Goal: Ask a question: Seek information or help from site administrators or community

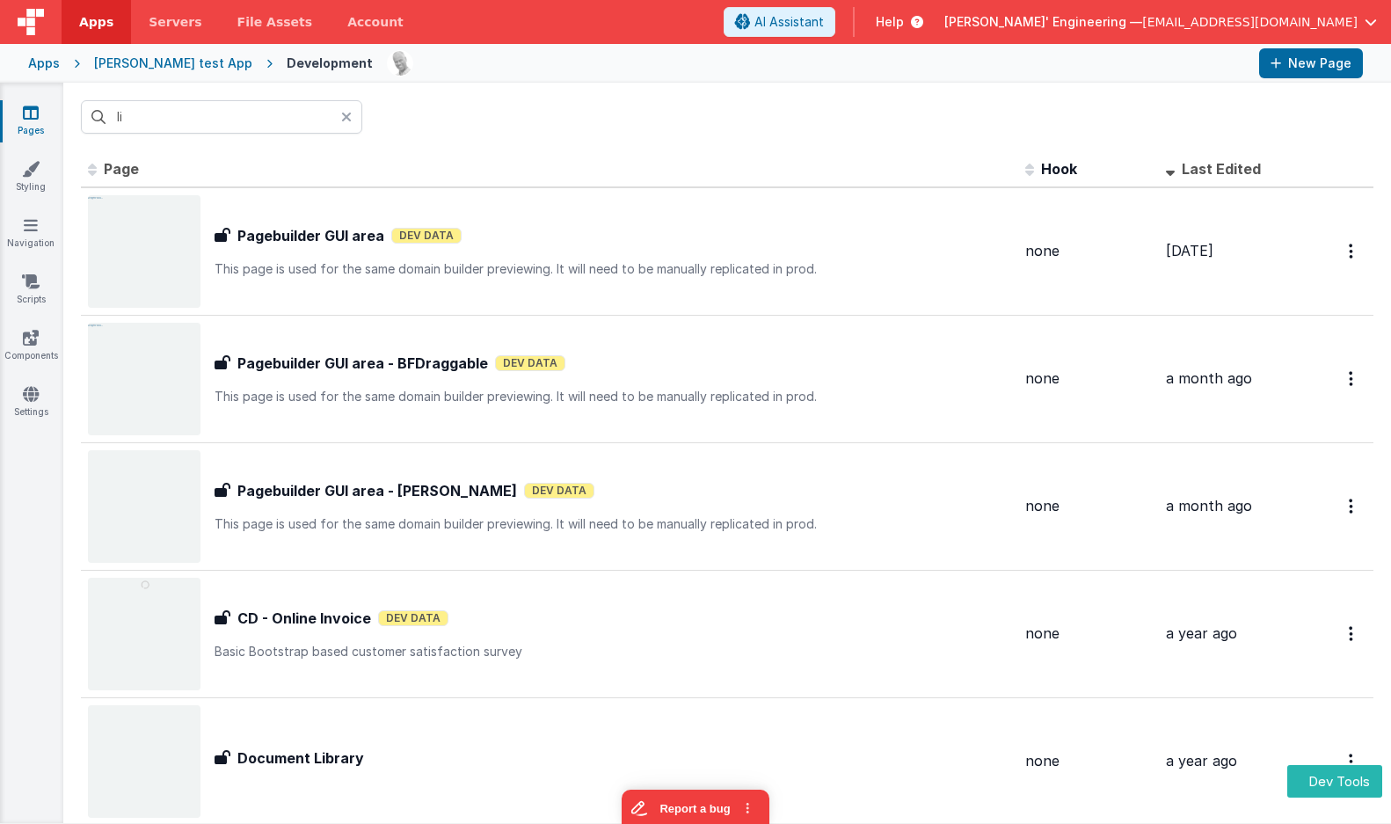
click at [1225, 166] on span "Last Edited" at bounding box center [1221, 169] width 79 height 18
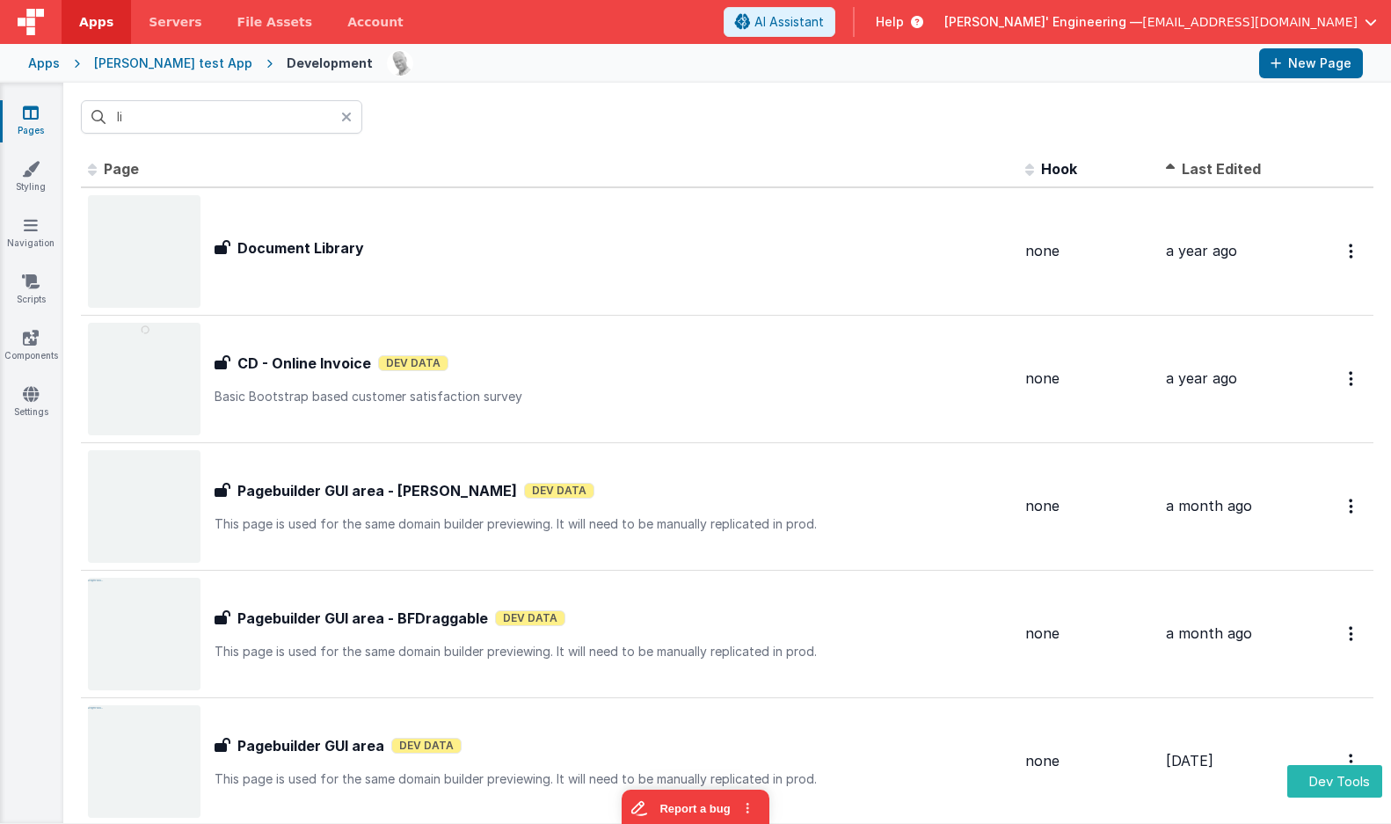
click at [1225, 166] on span "Last Edited" at bounding box center [1221, 169] width 79 height 18
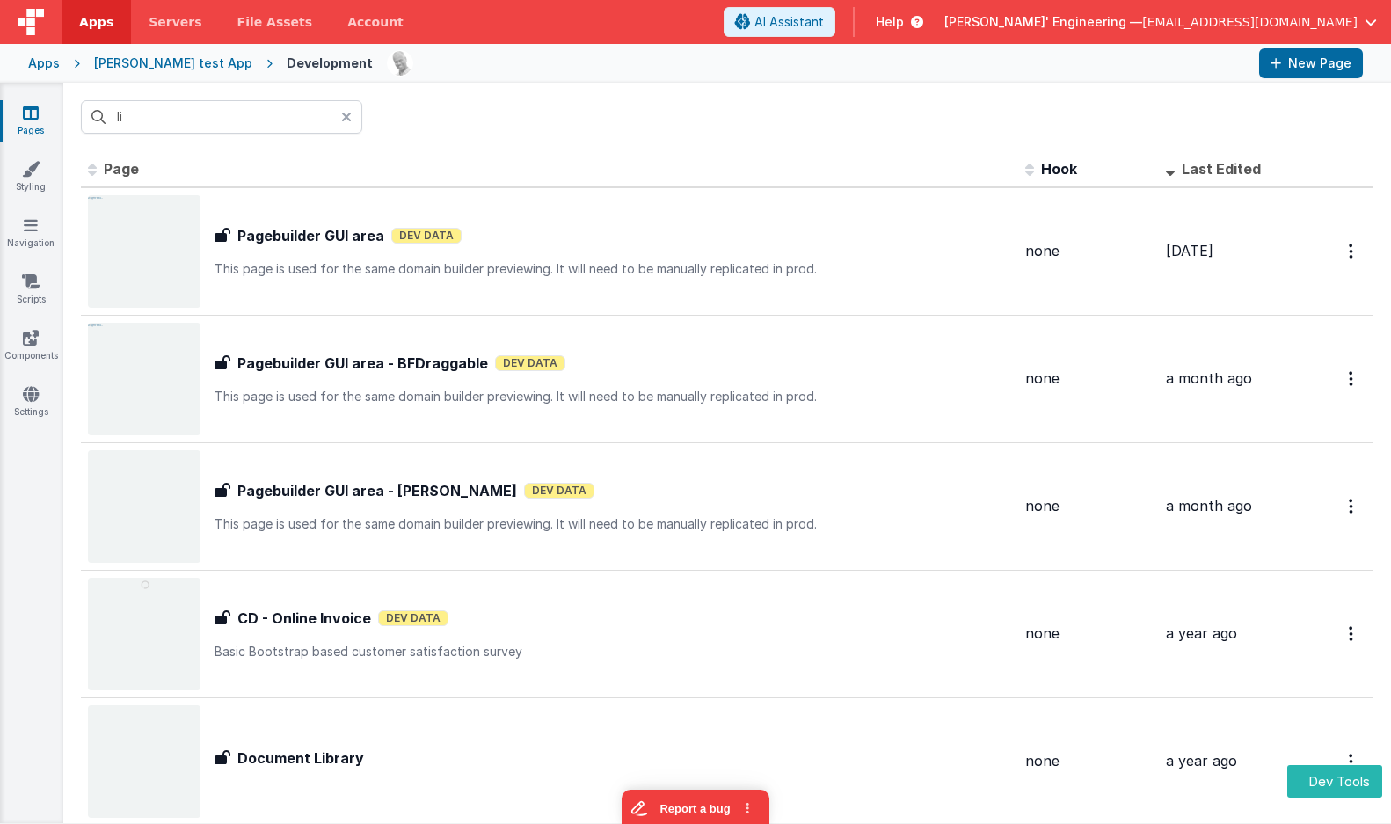
click at [354, 117] on div at bounding box center [351, 116] width 21 height 33
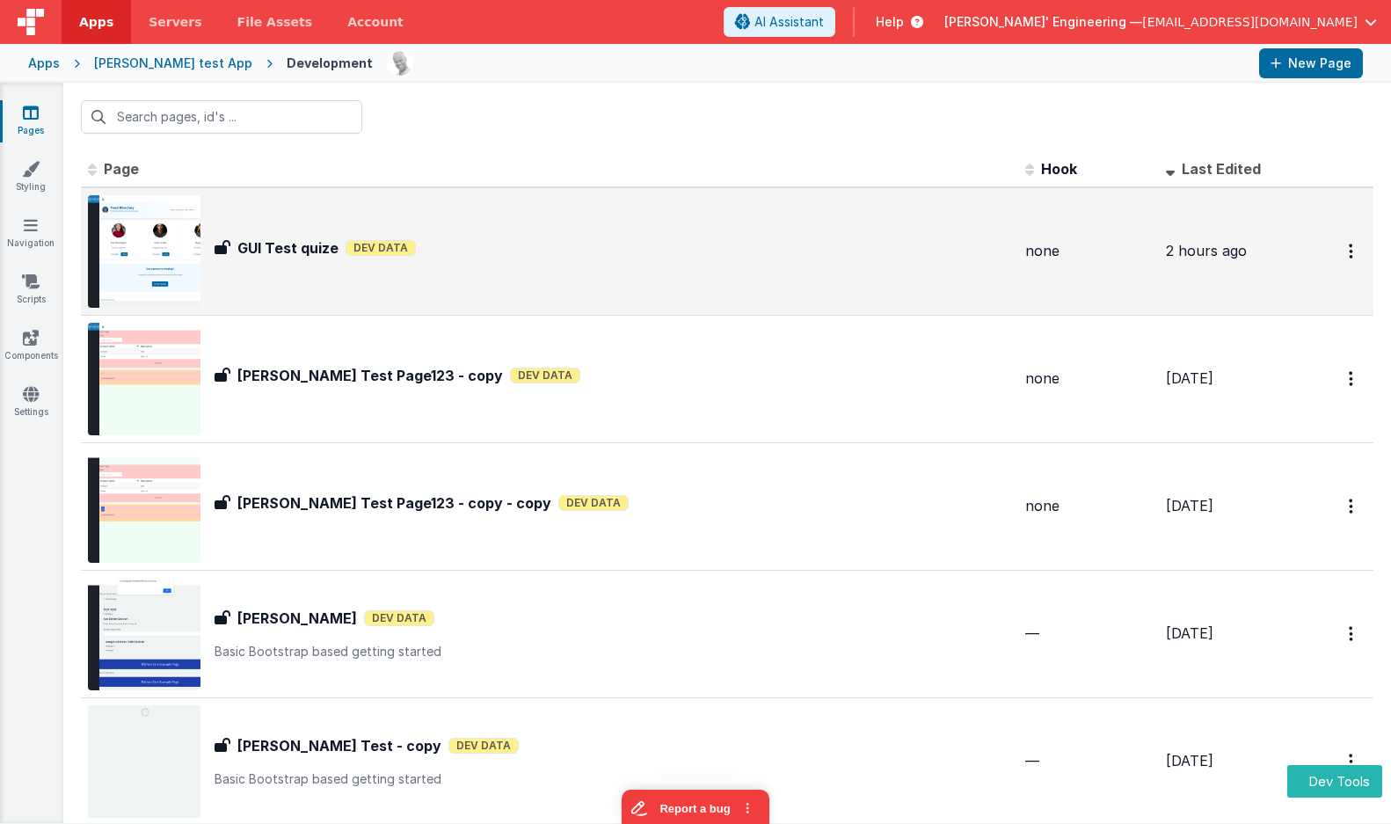
click at [314, 272] on div "GUI Test quize GUI Test quize Dev Data" at bounding box center [549, 251] width 923 height 113
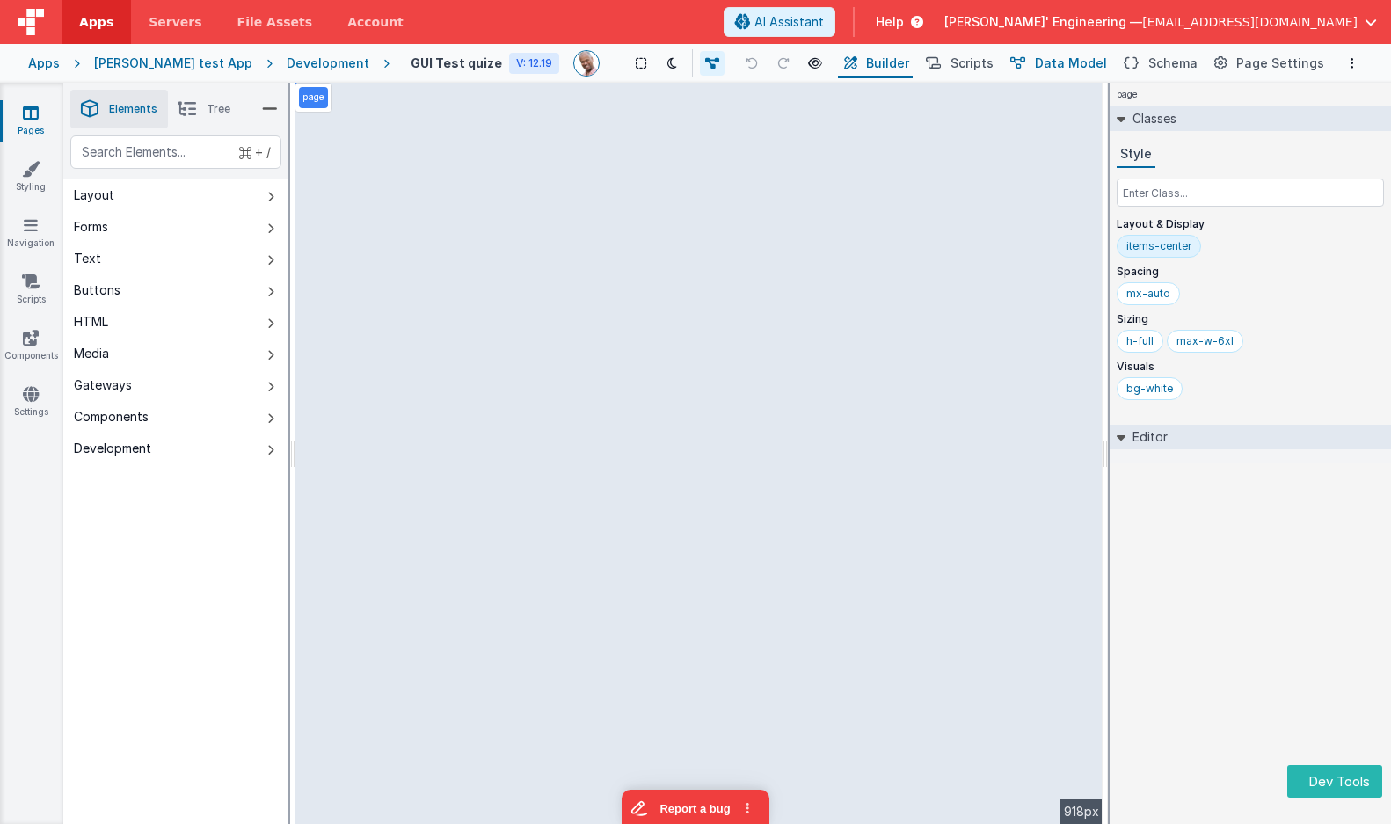
click at [1104, 67] on span "Data Model" at bounding box center [1071, 64] width 72 height 18
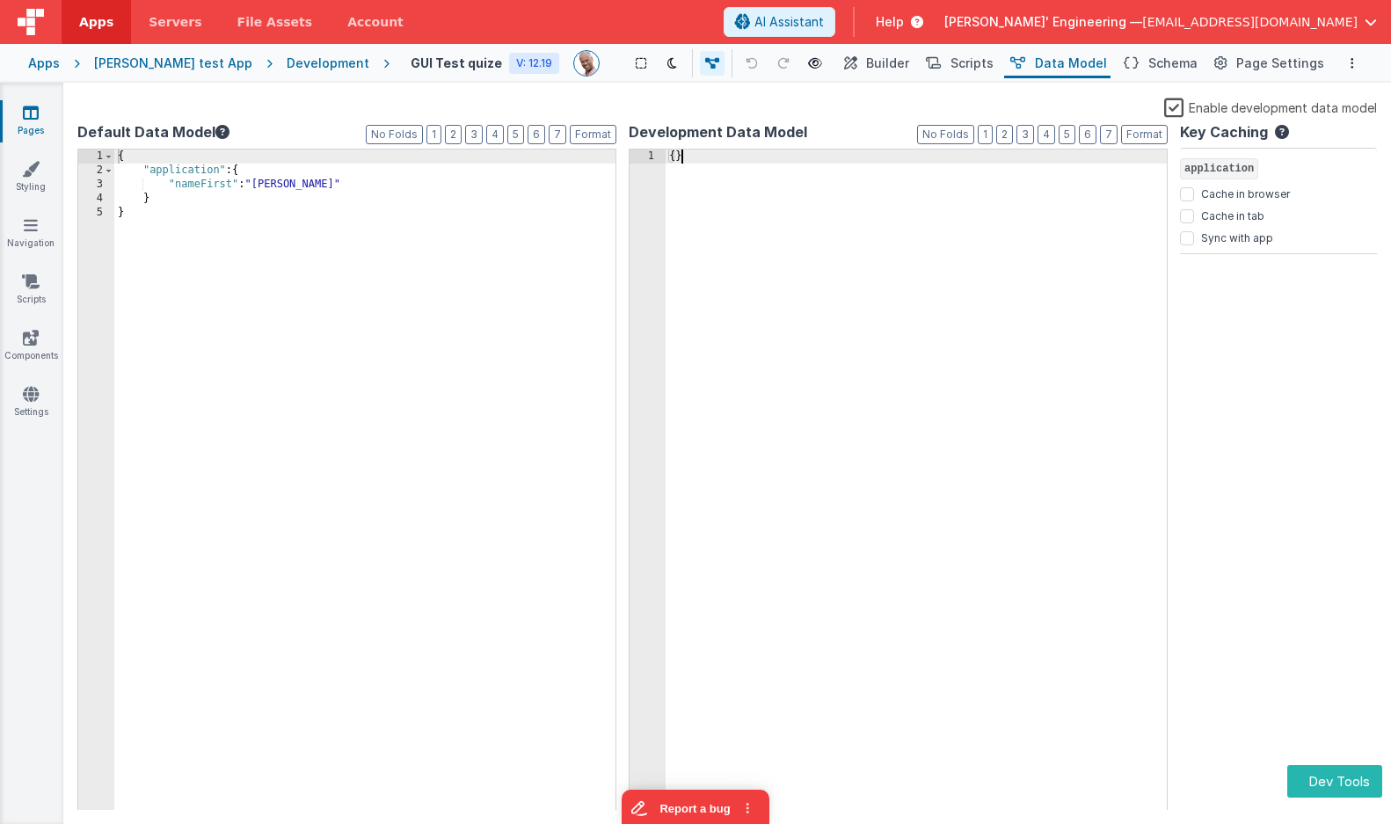
click at [945, 229] on div "{ }" at bounding box center [916, 495] width 501 height 690
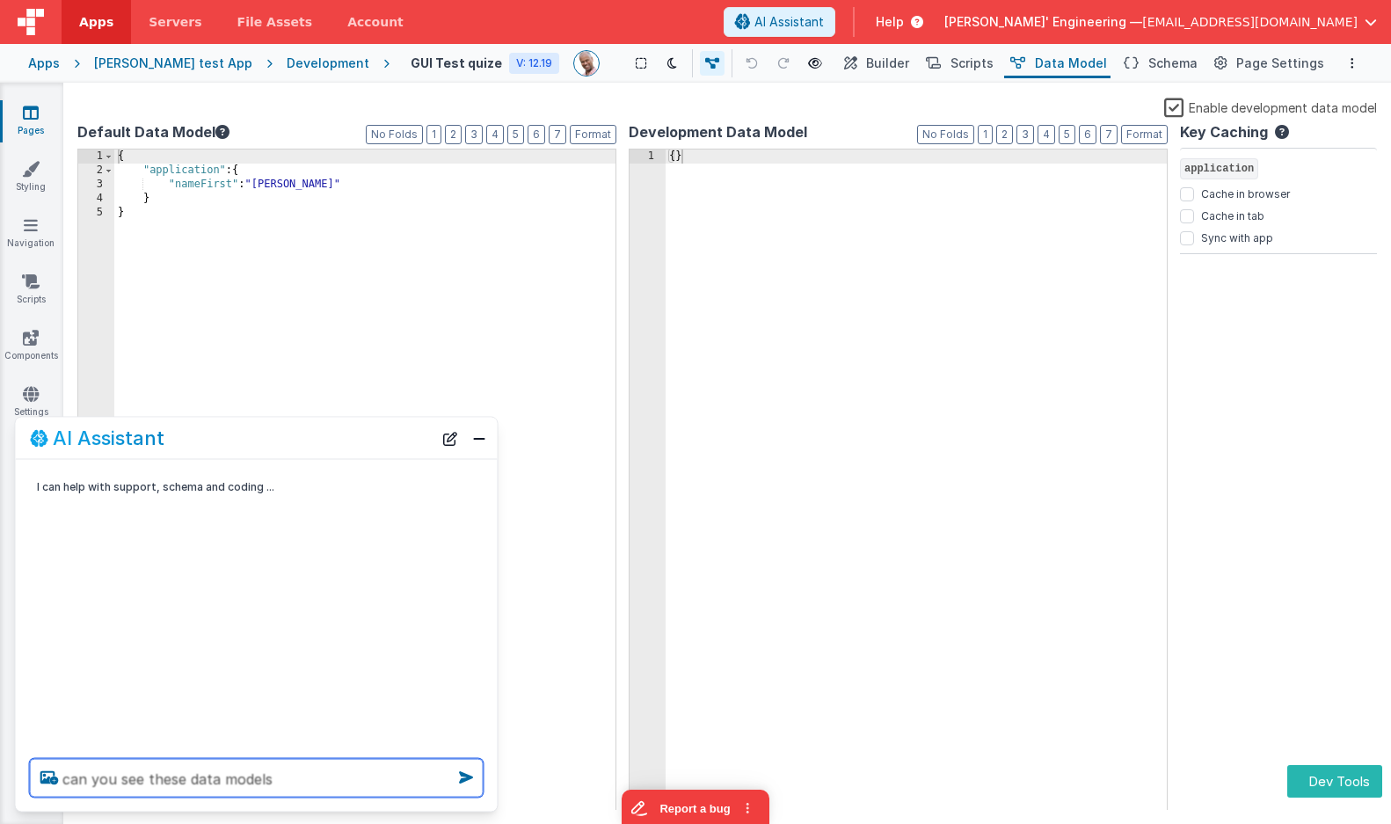
type textarea "can you see these data models"
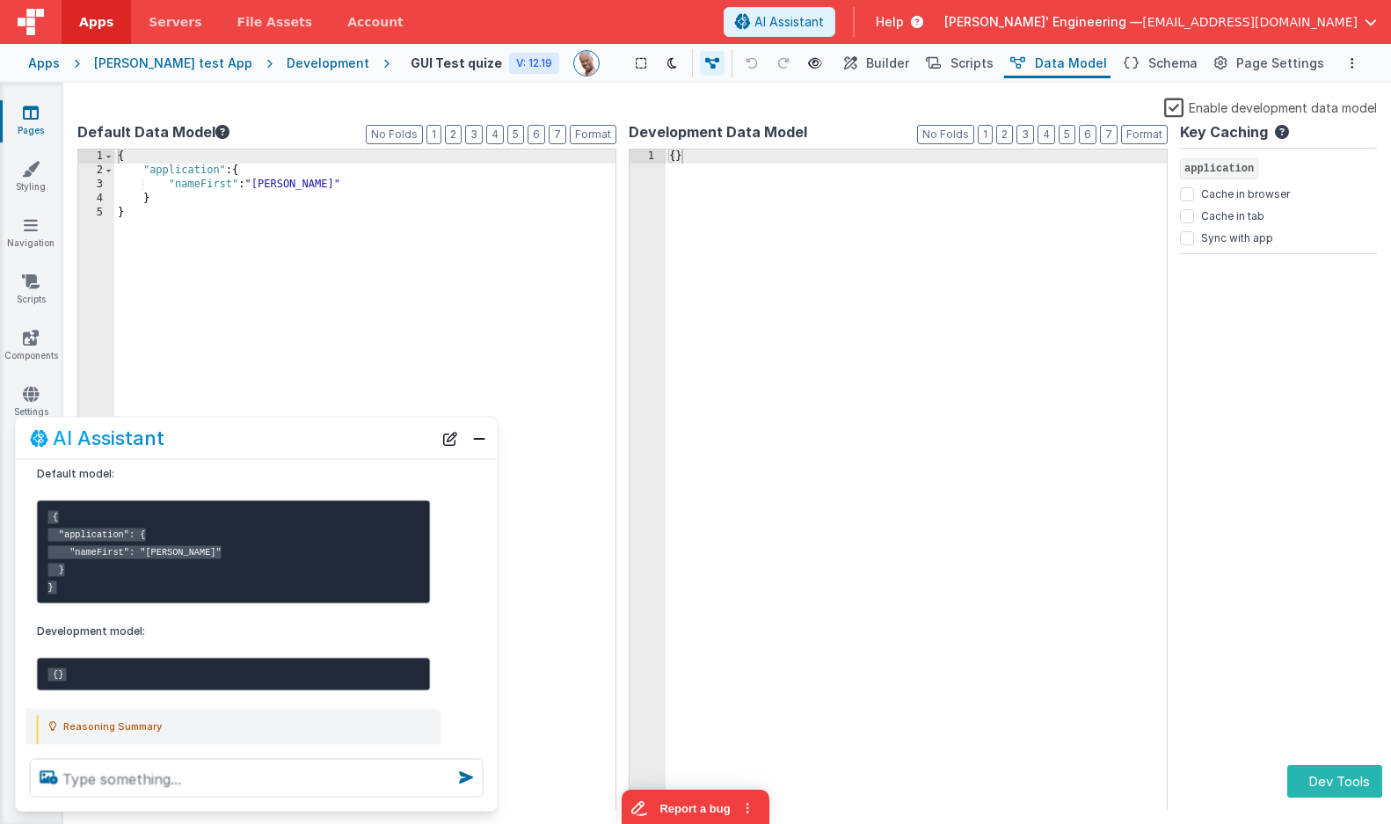
scroll to position [145, 0]
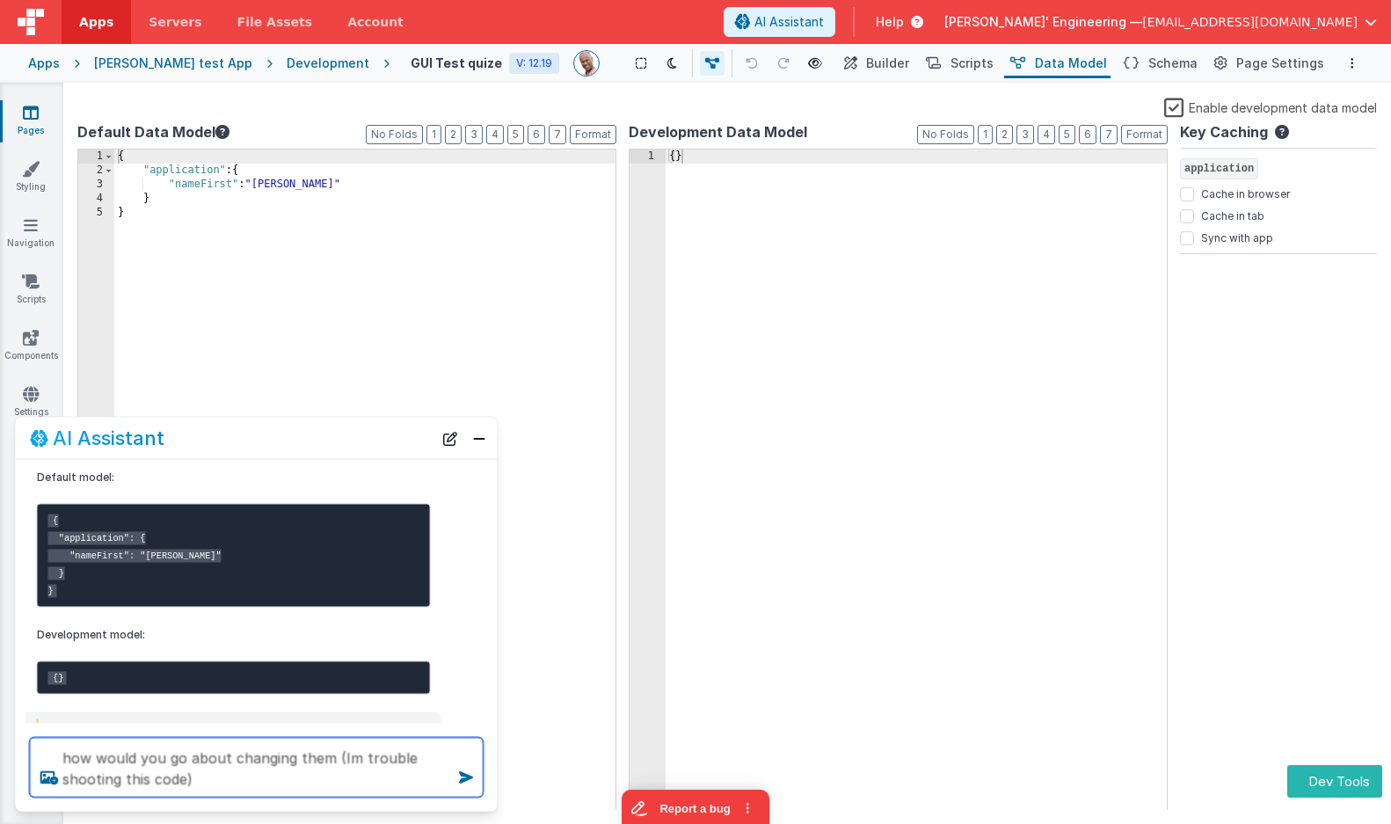
type textarea "how would you go about changing them (Im trouble shooting this code)"
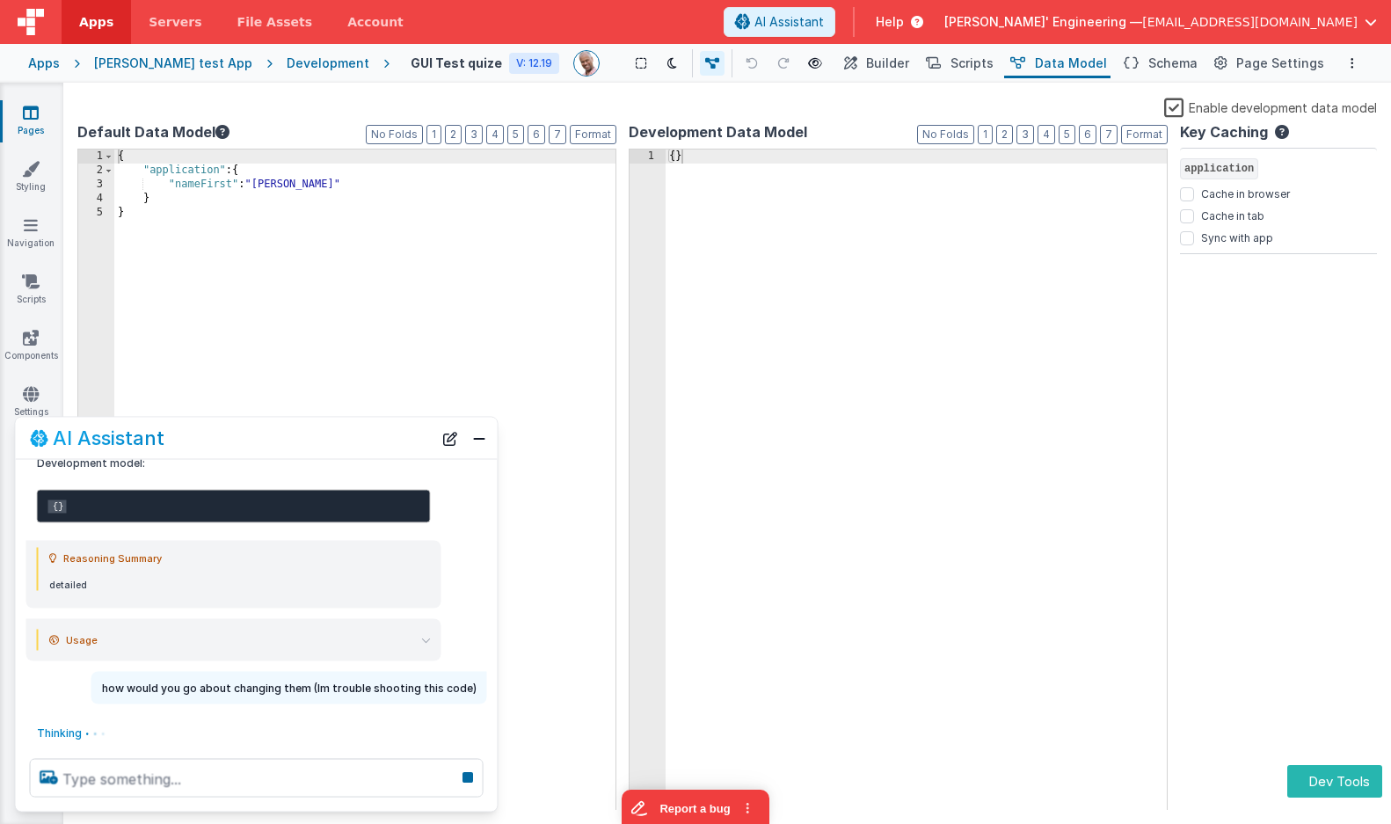
scroll to position [319, 0]
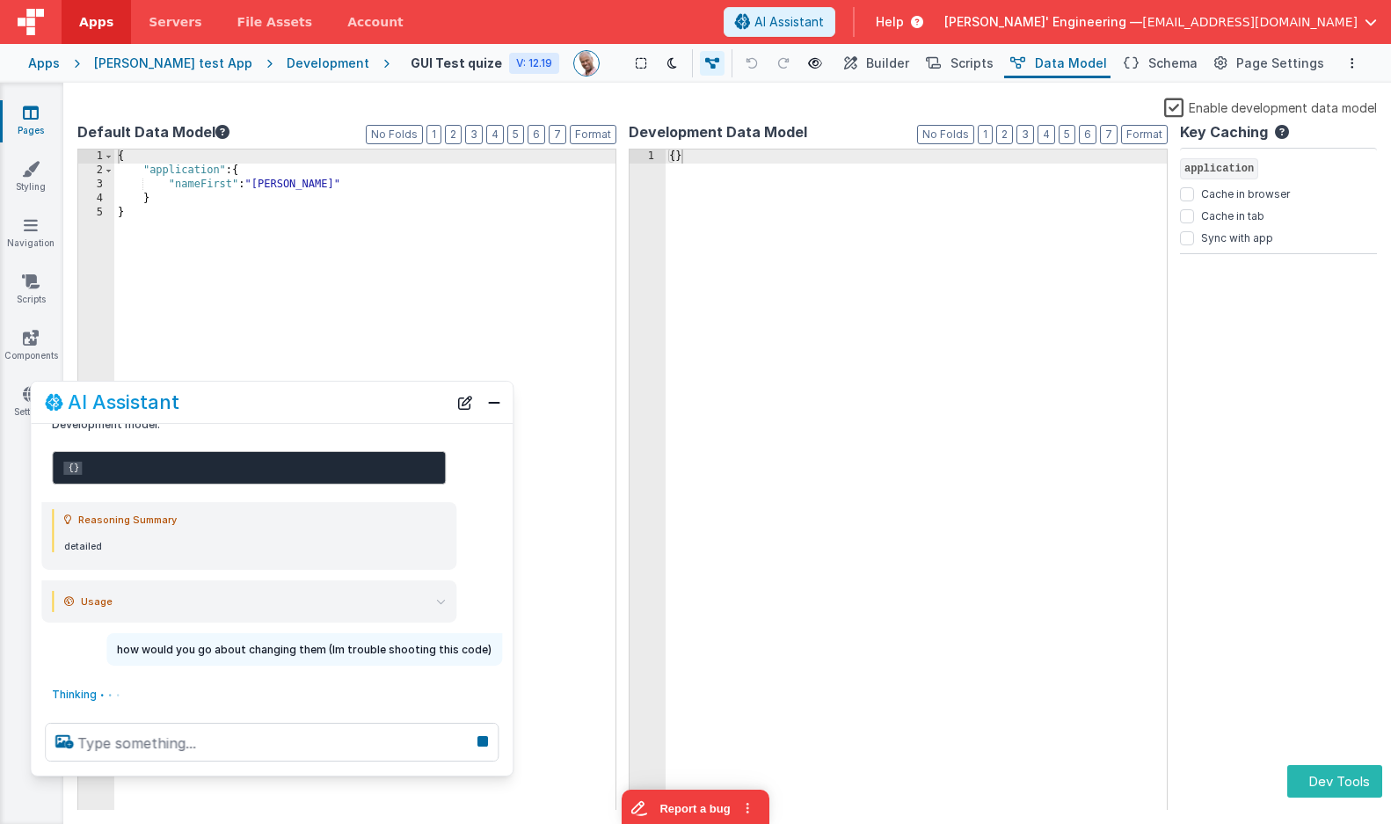
drag, startPoint x: 350, startPoint y: 431, endPoint x: 361, endPoint y: 409, distance: 24.4
click at [361, 409] on div "AI Assistant" at bounding box center [246, 401] width 403 height 21
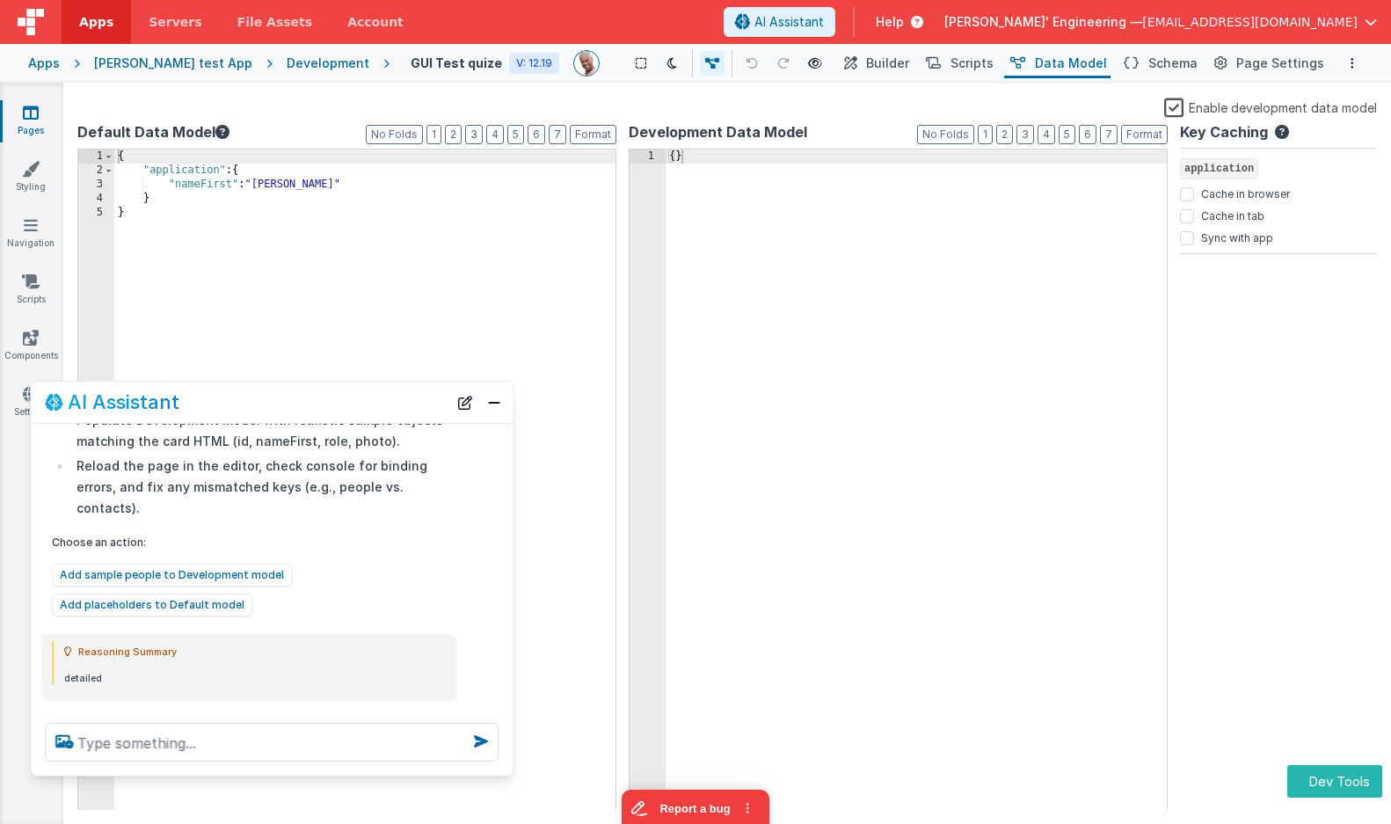
scroll to position [745, 0]
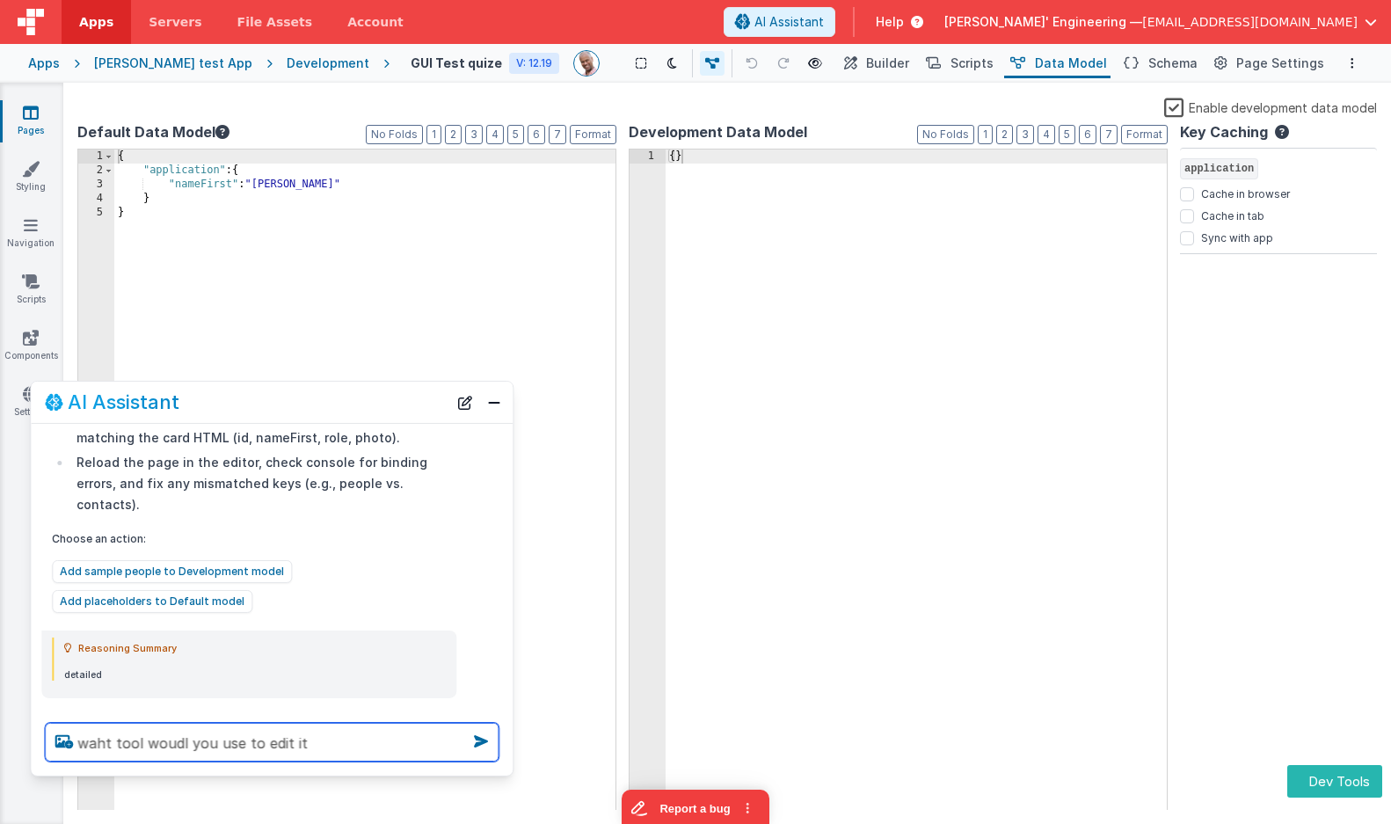
type textarea "waht tool woudl you use to edit it"
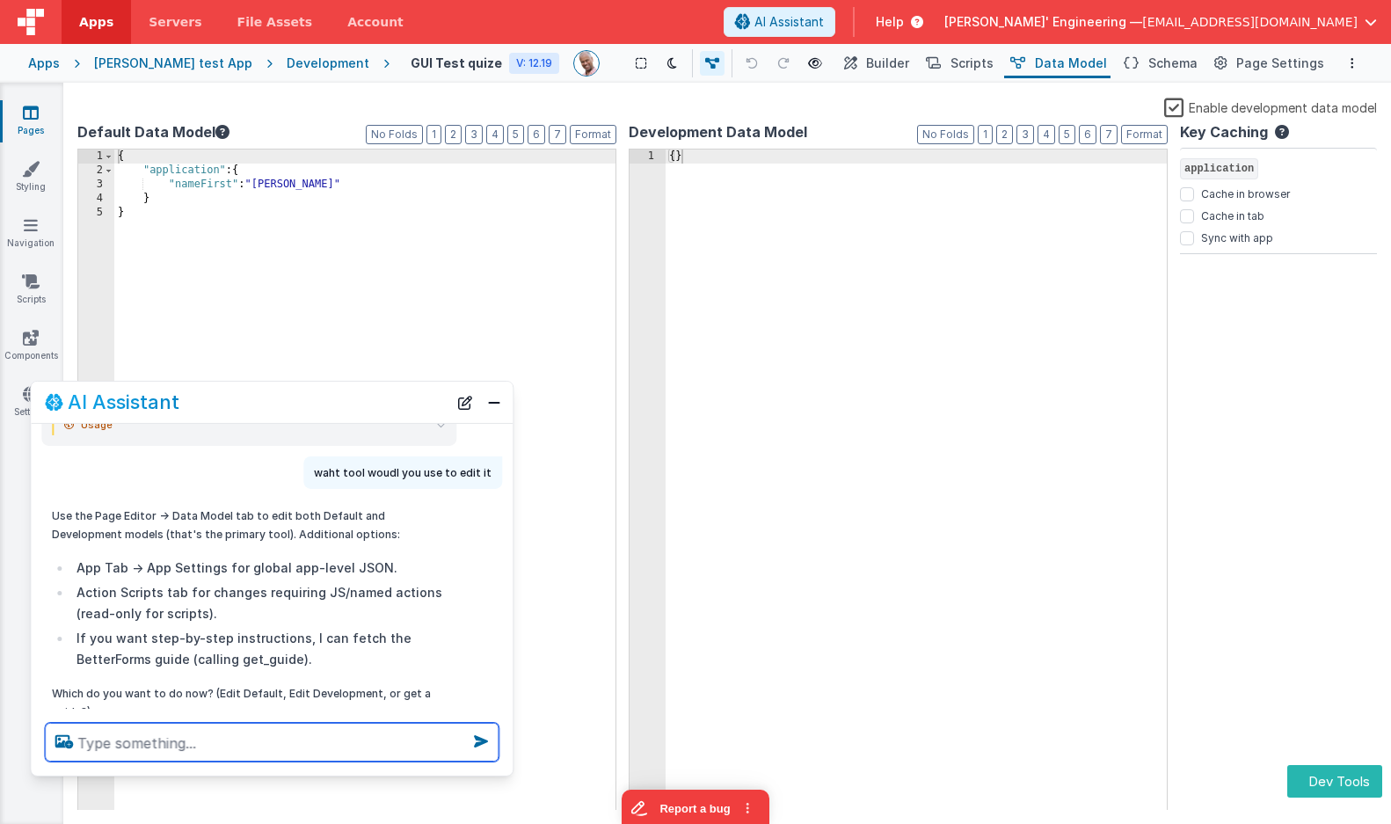
scroll to position [1069, 0]
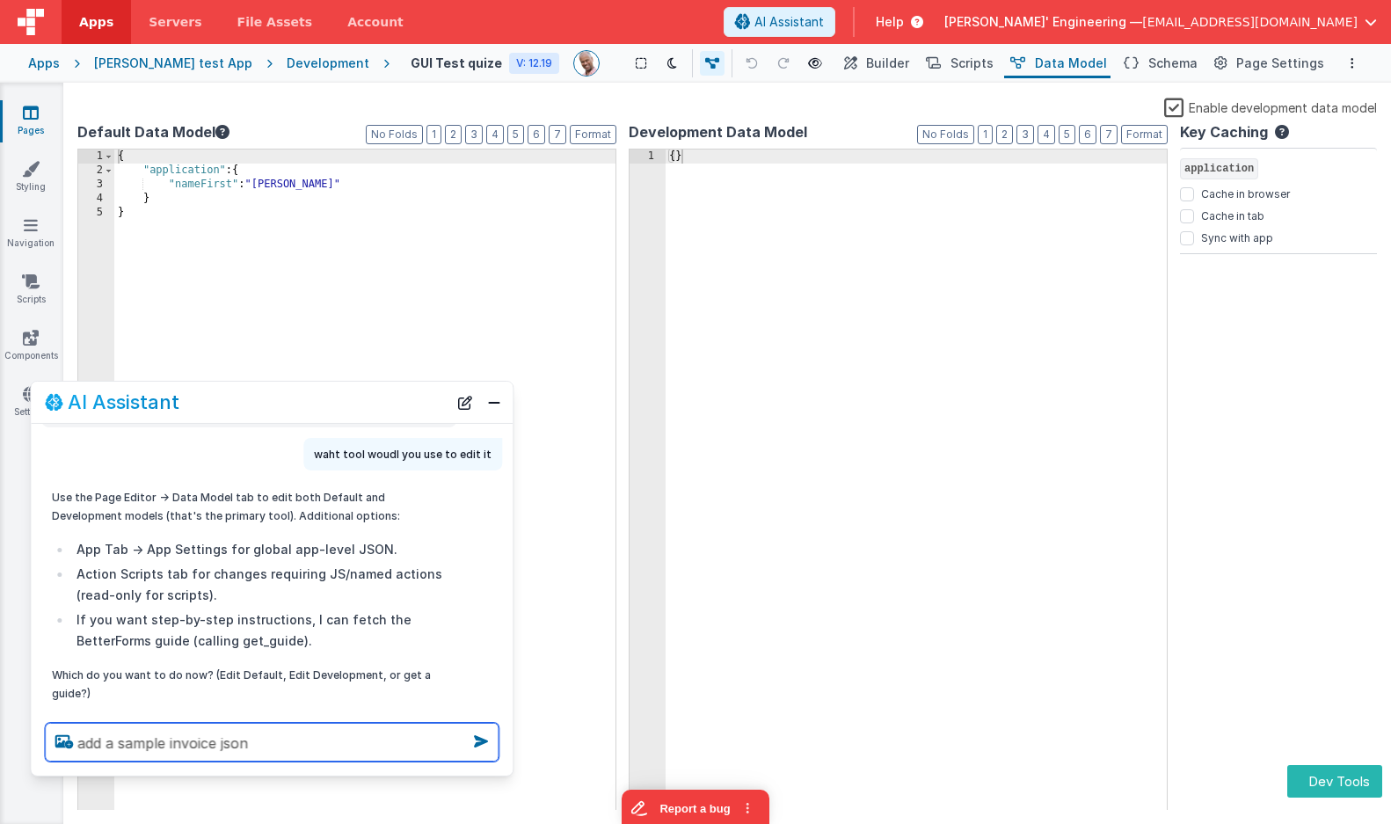
type textarea "add a sample invoice json"
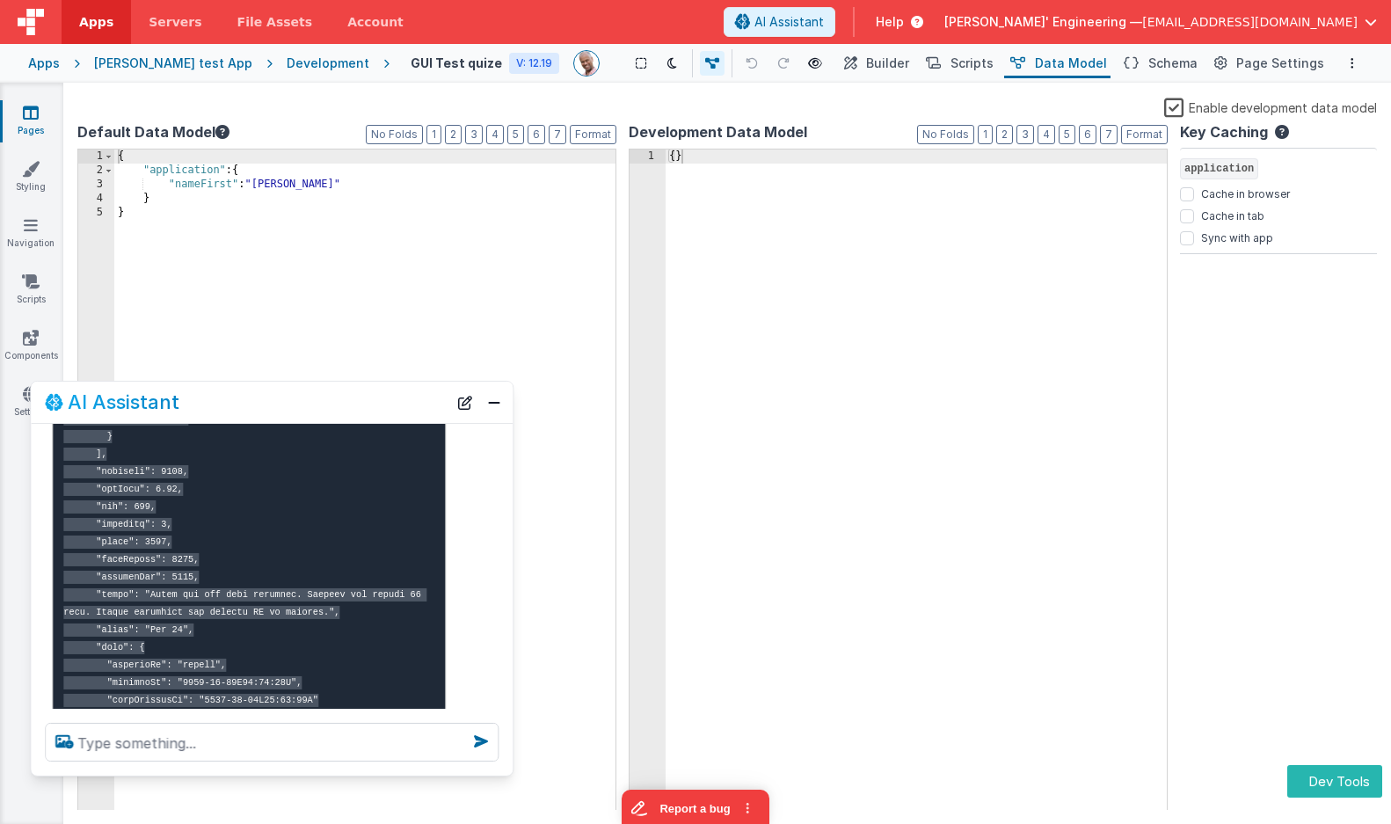
scroll to position [2683, 0]
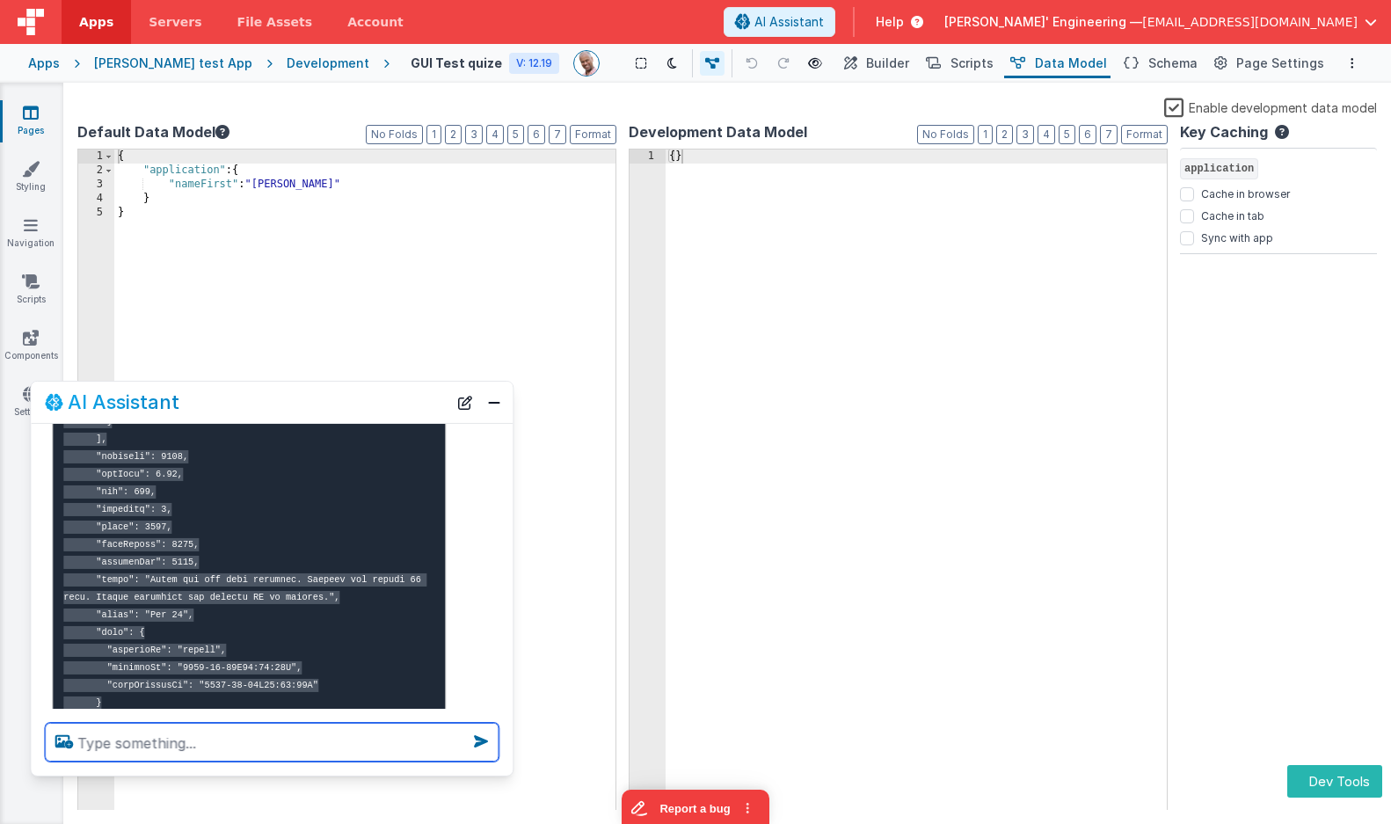
click at [252, 745] on textarea at bounding box center [272, 742] width 454 height 39
type textarea "debugp"
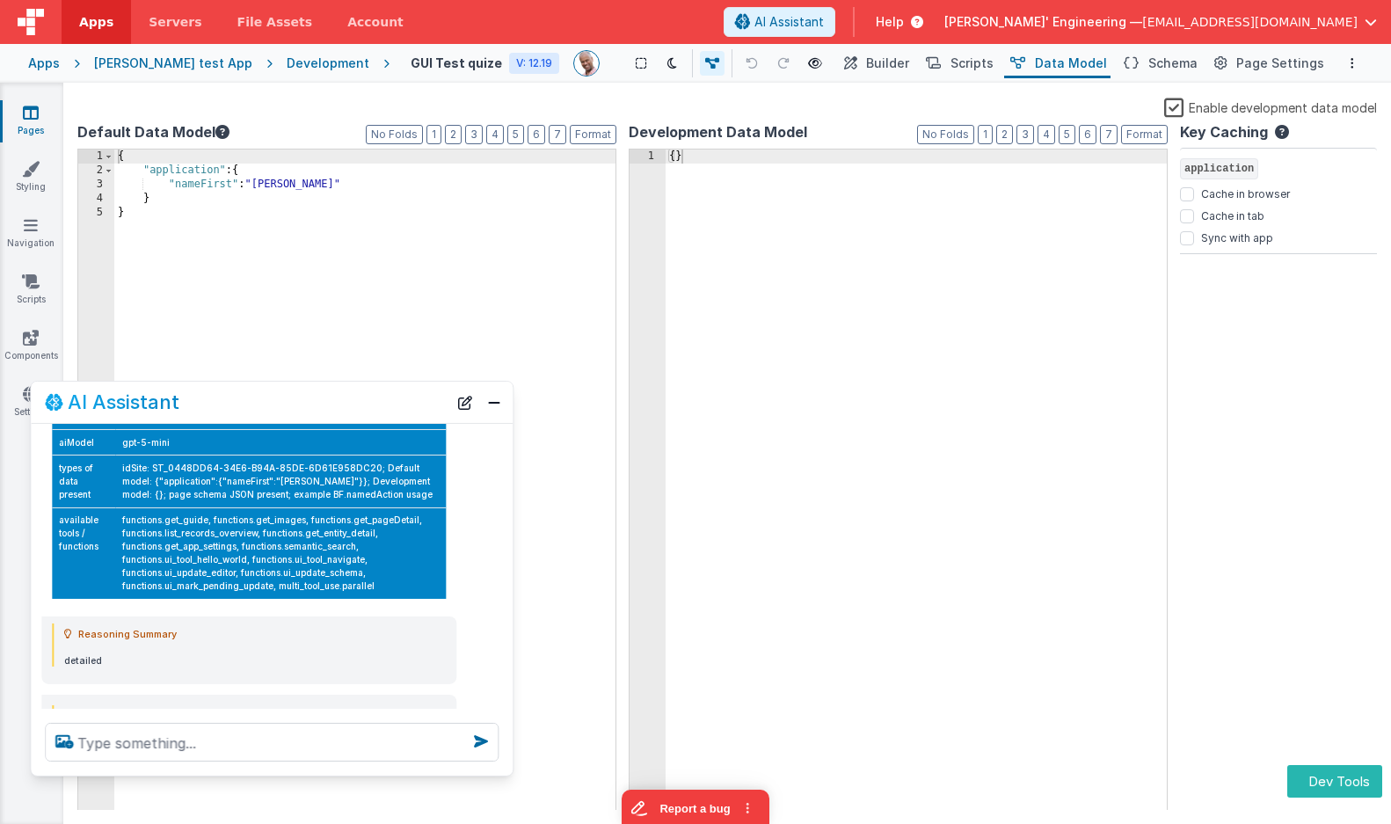
scroll to position [3469, 0]
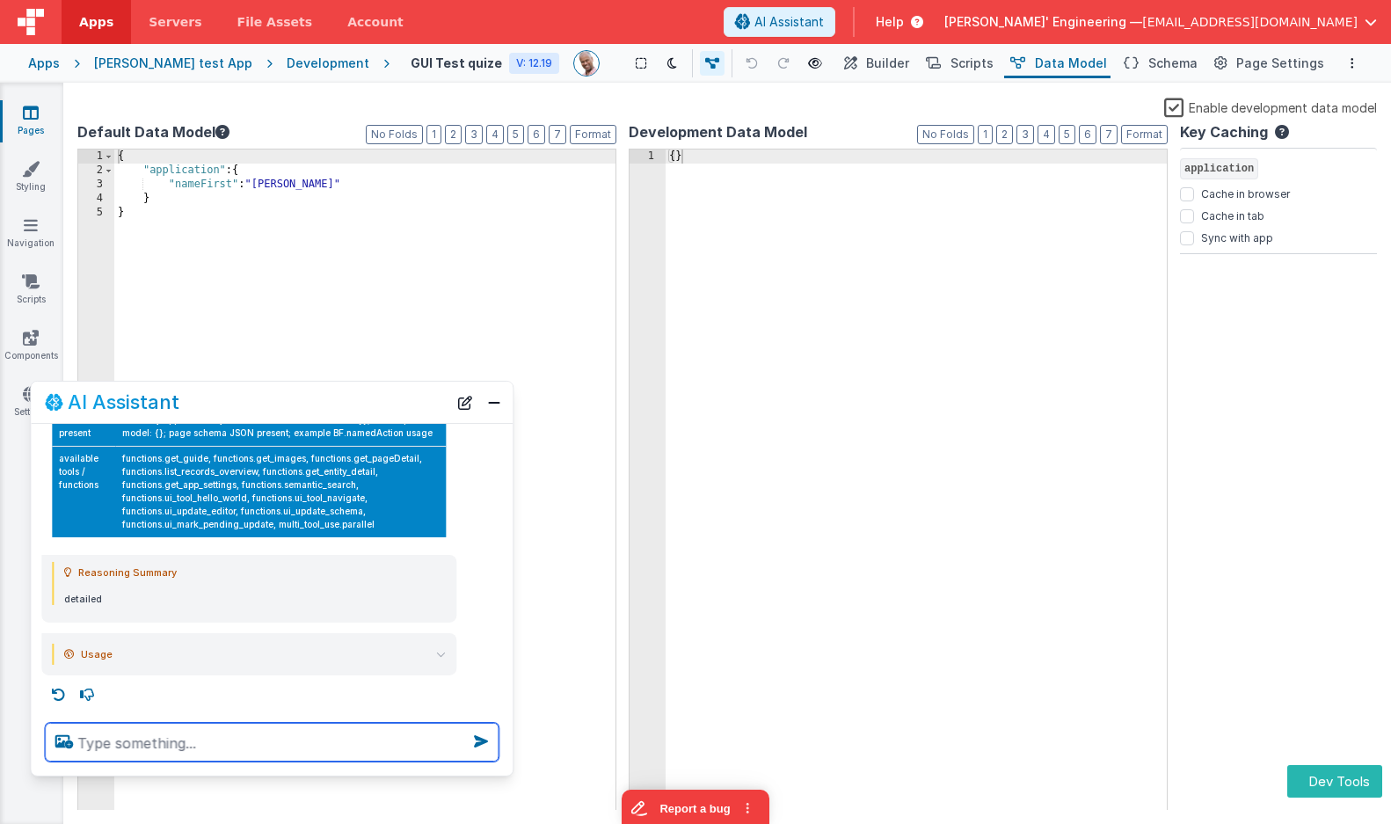
click at [383, 746] on textarea at bounding box center [272, 742] width 454 height 39
